Goal: Task Accomplishment & Management: Complete application form

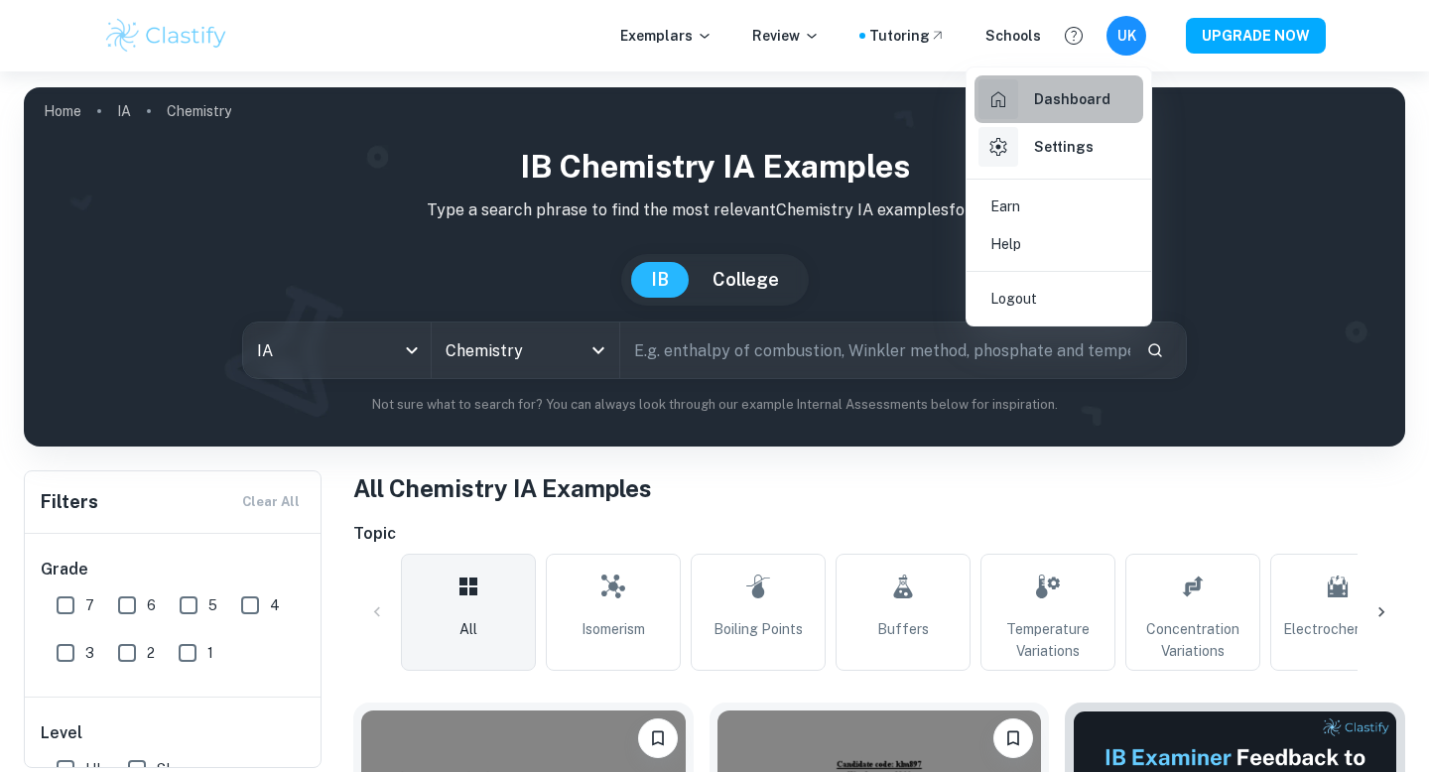
click at [1033, 103] on div "Dashboard" at bounding box center [1045, 99] width 132 height 40
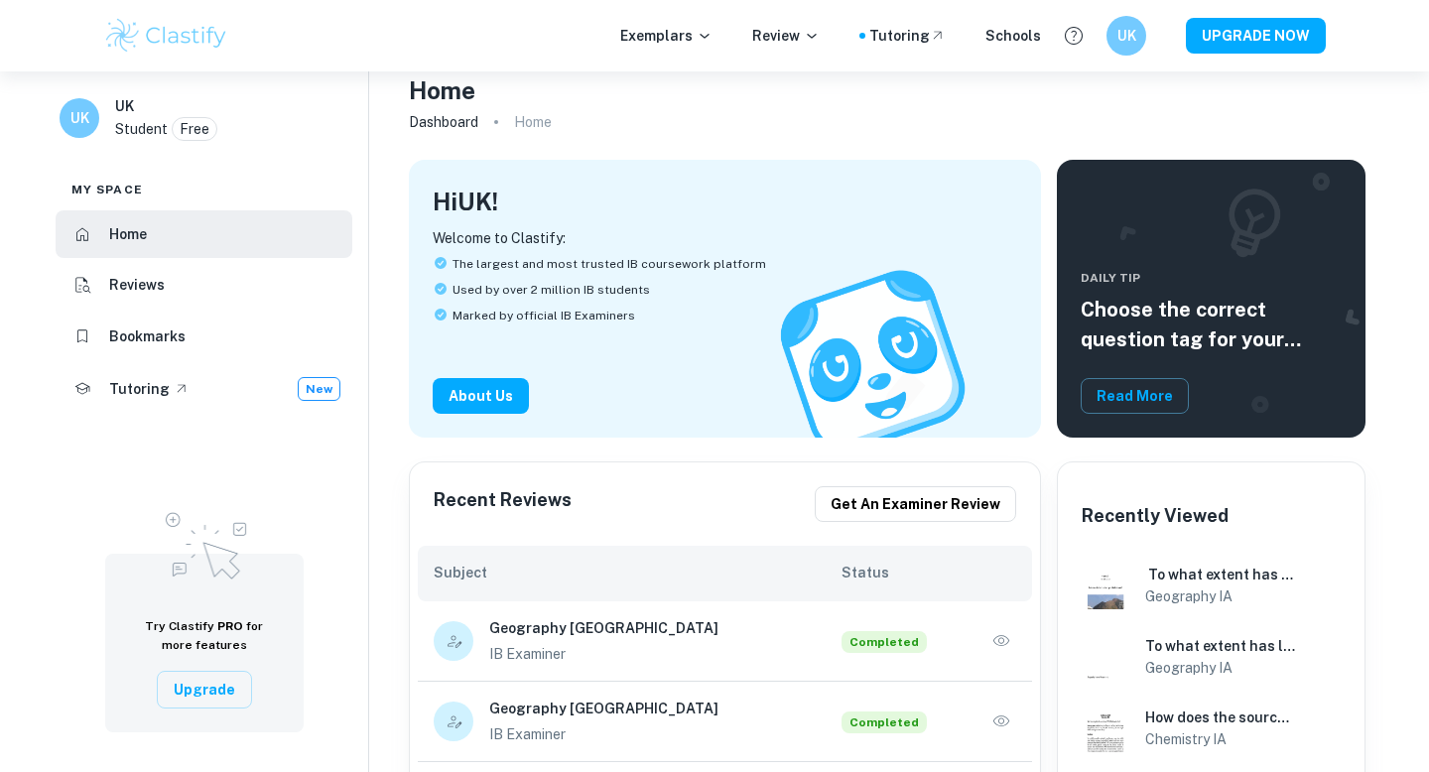
scroll to position [158, 0]
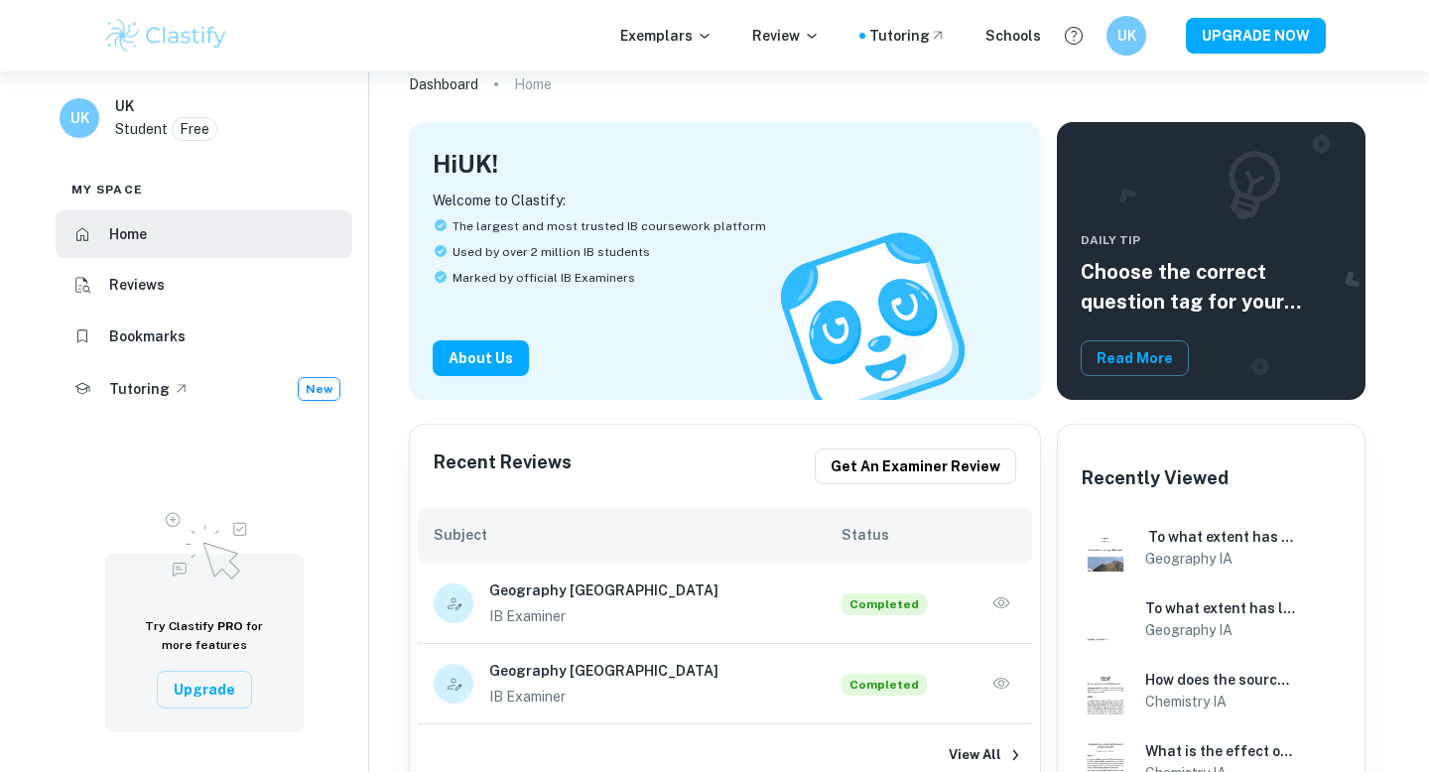
click at [992, 674] on icon "button" at bounding box center [1002, 684] width 20 height 20
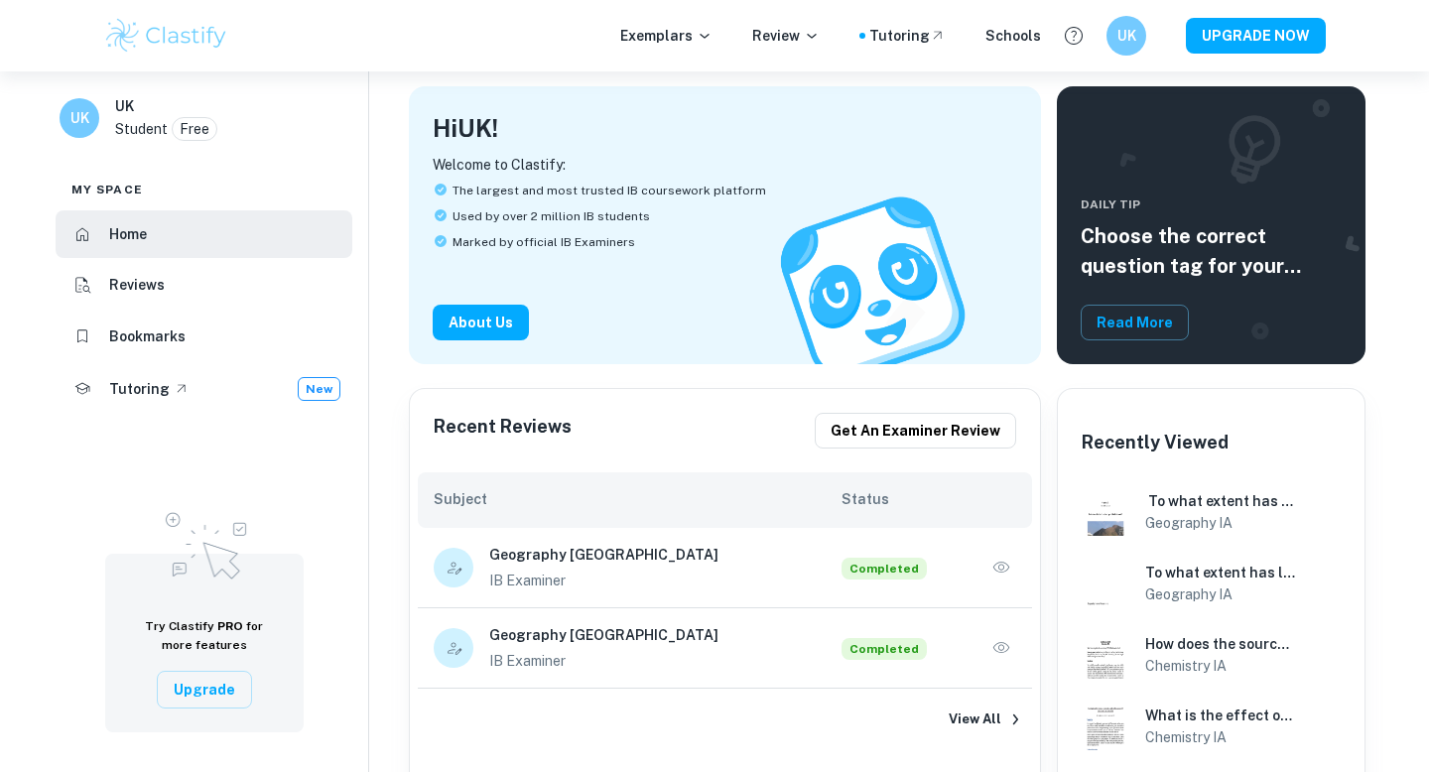
scroll to position [227, 0]
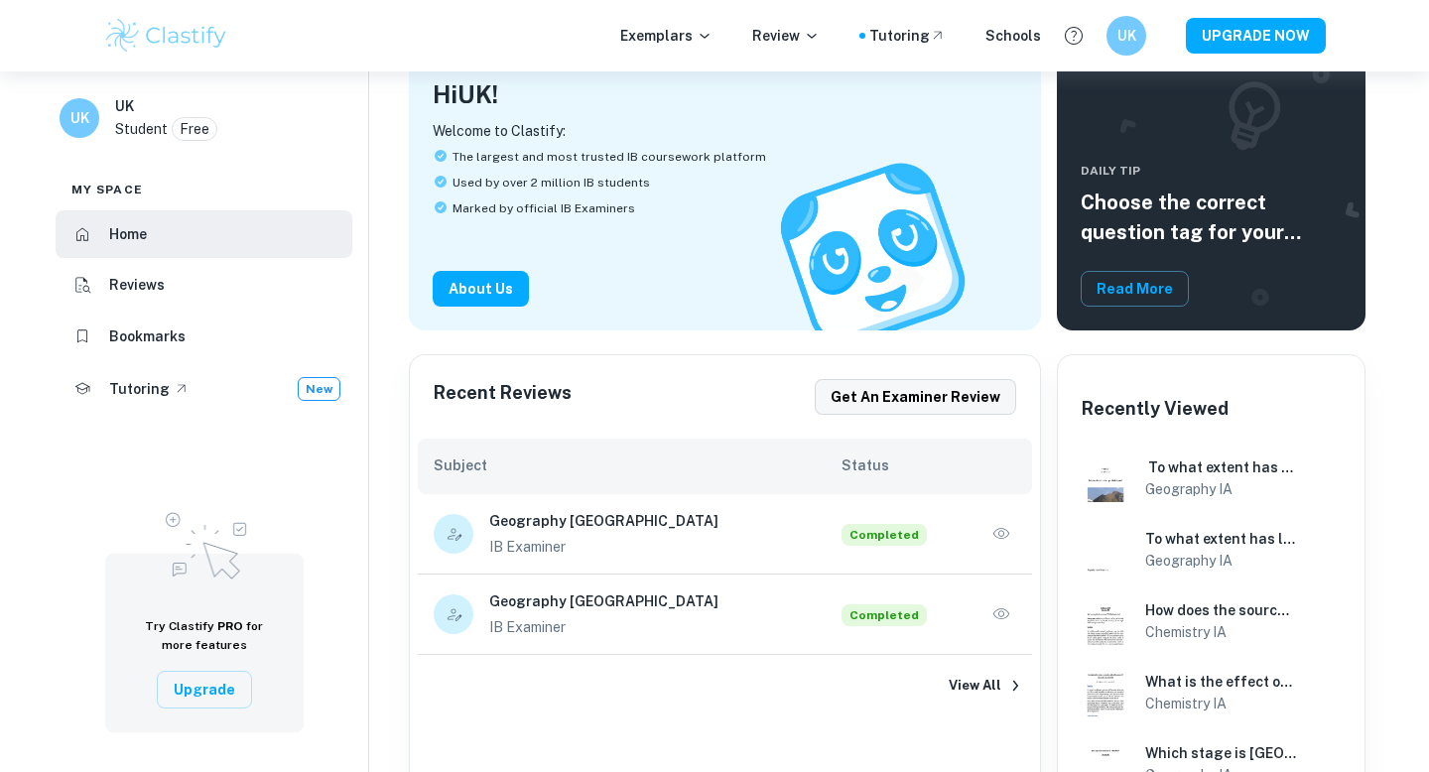
click at [861, 379] on button "Get an examiner review" at bounding box center [915, 397] width 201 height 36
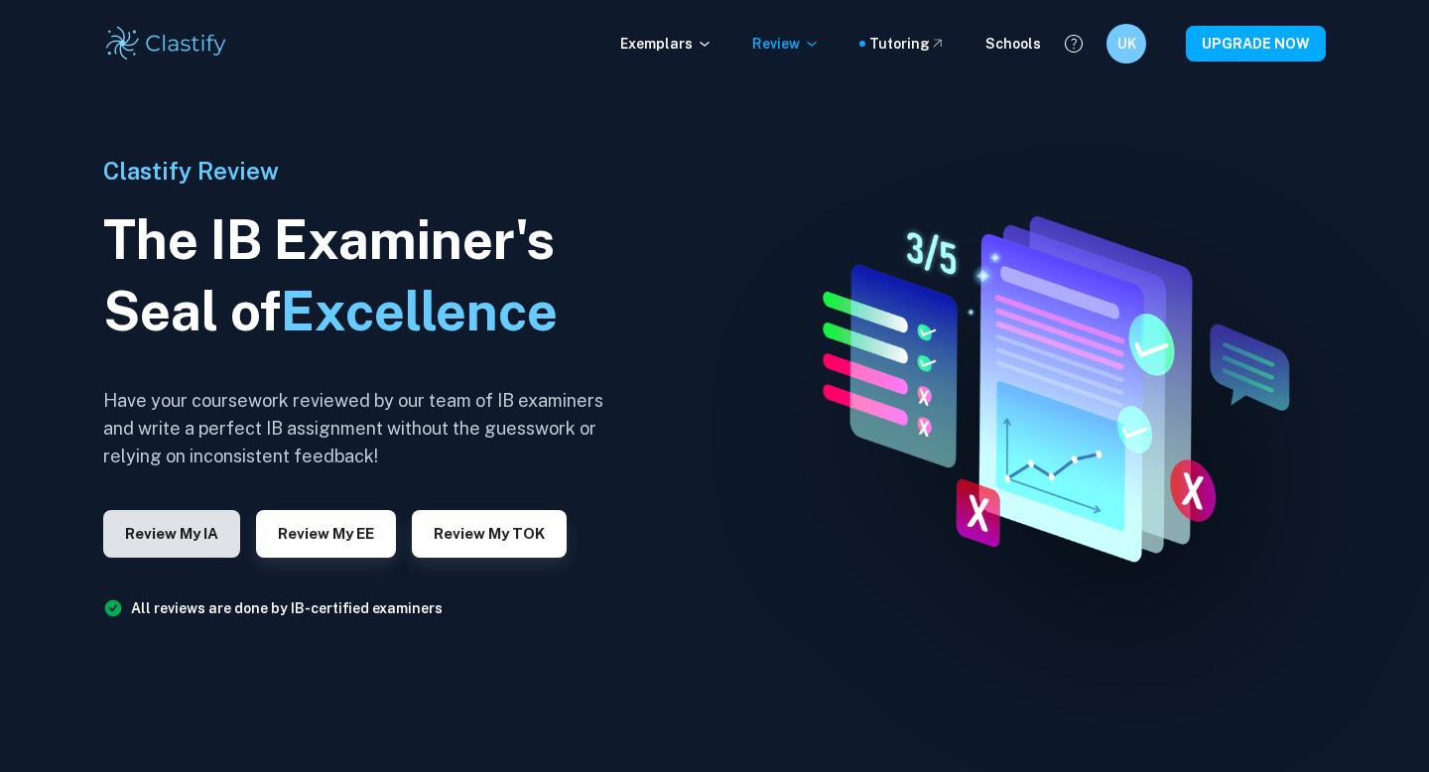
click at [190, 538] on button "Review my IA" at bounding box center [171, 534] width 137 height 48
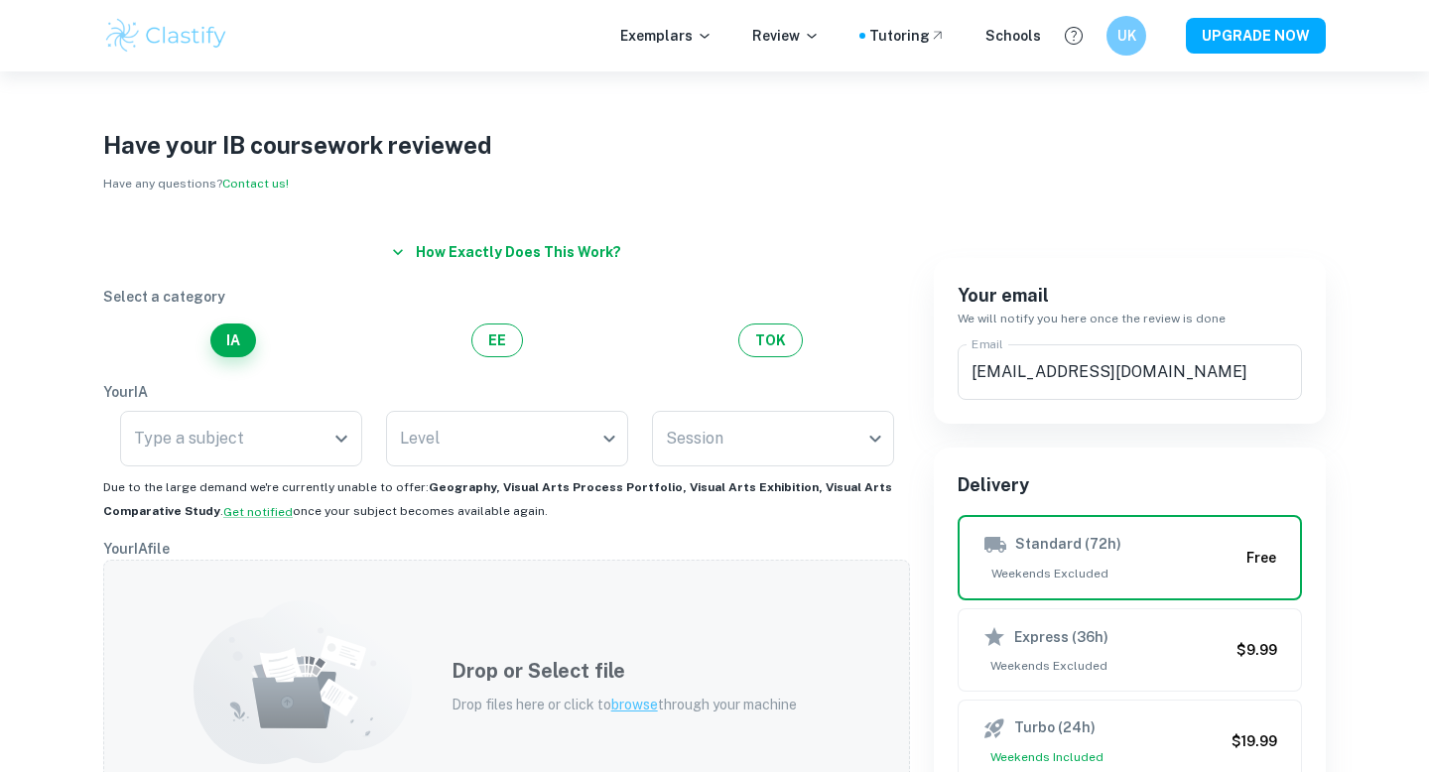
click at [111, 750] on div "Drop or Select file Drop files here or click to browse through your machine" at bounding box center [506, 686] width 807 height 252
